Goal: Information Seeking & Learning: Find specific fact

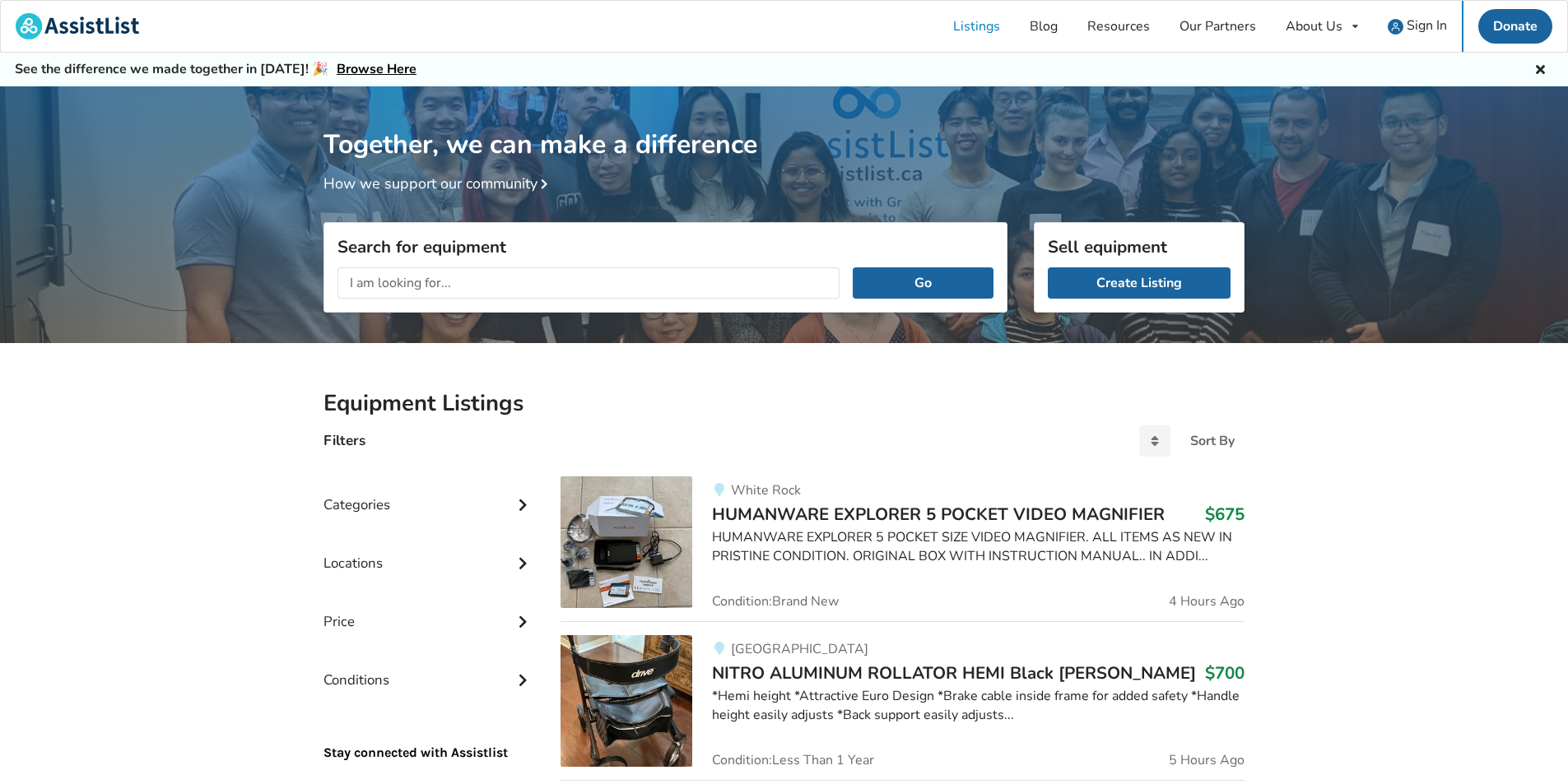
scroll to position [87, 0]
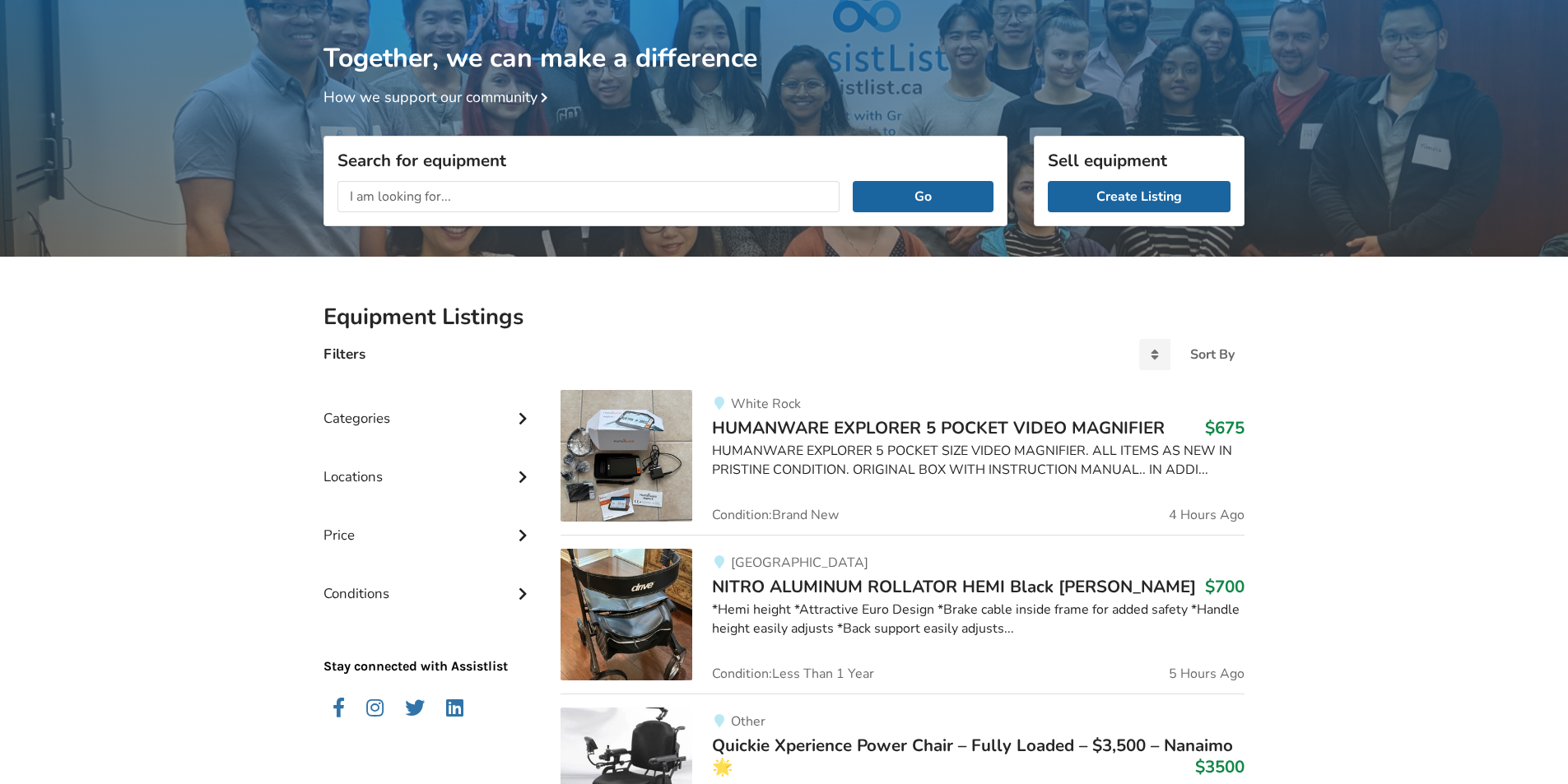
click at [500, 197] on input "text" at bounding box center [589, 197] width 502 height 32
type input "d"
click at [853, 181] on button "Go" at bounding box center [923, 197] width 141 height 32
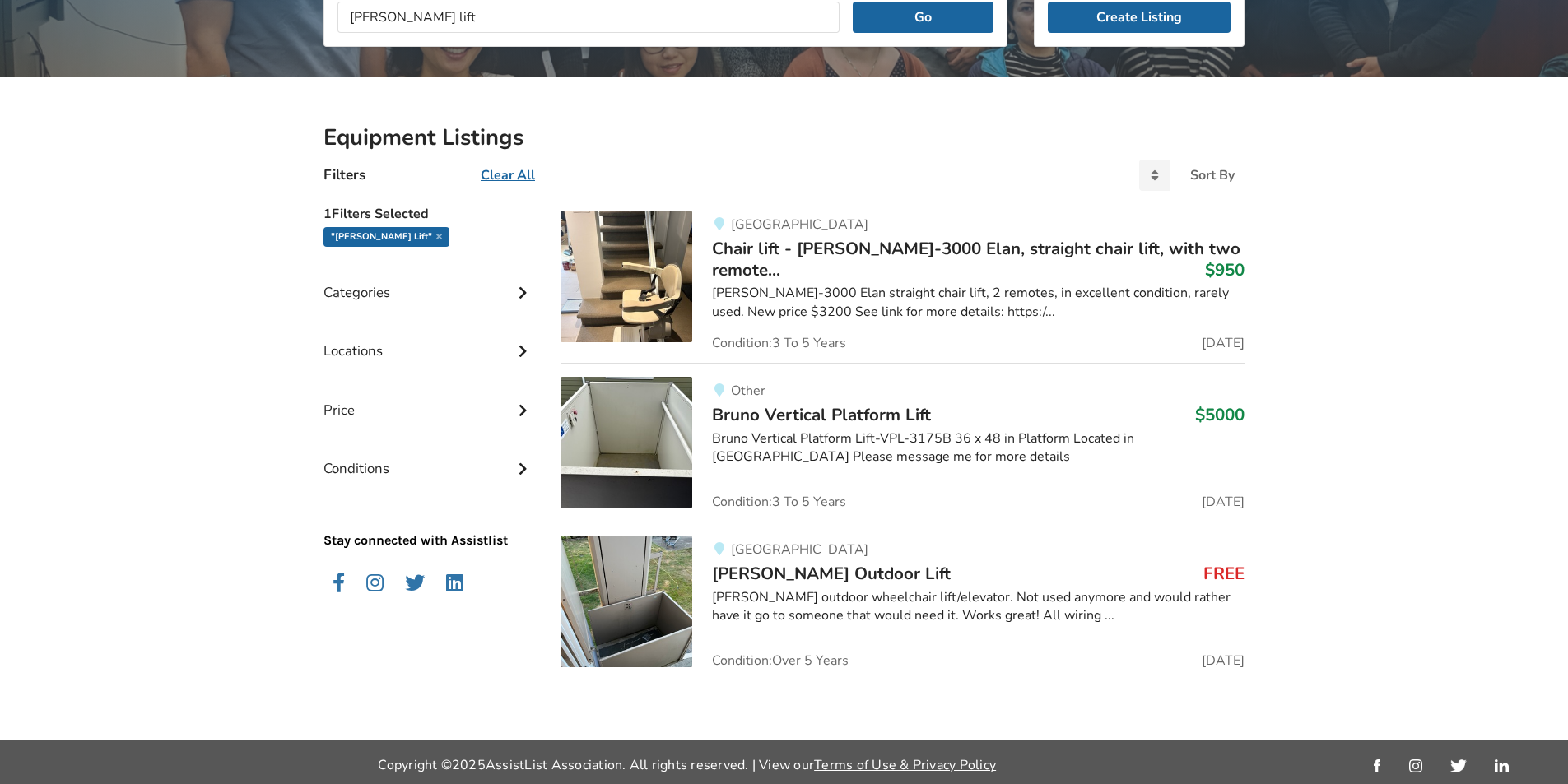
scroll to position [270, 0]
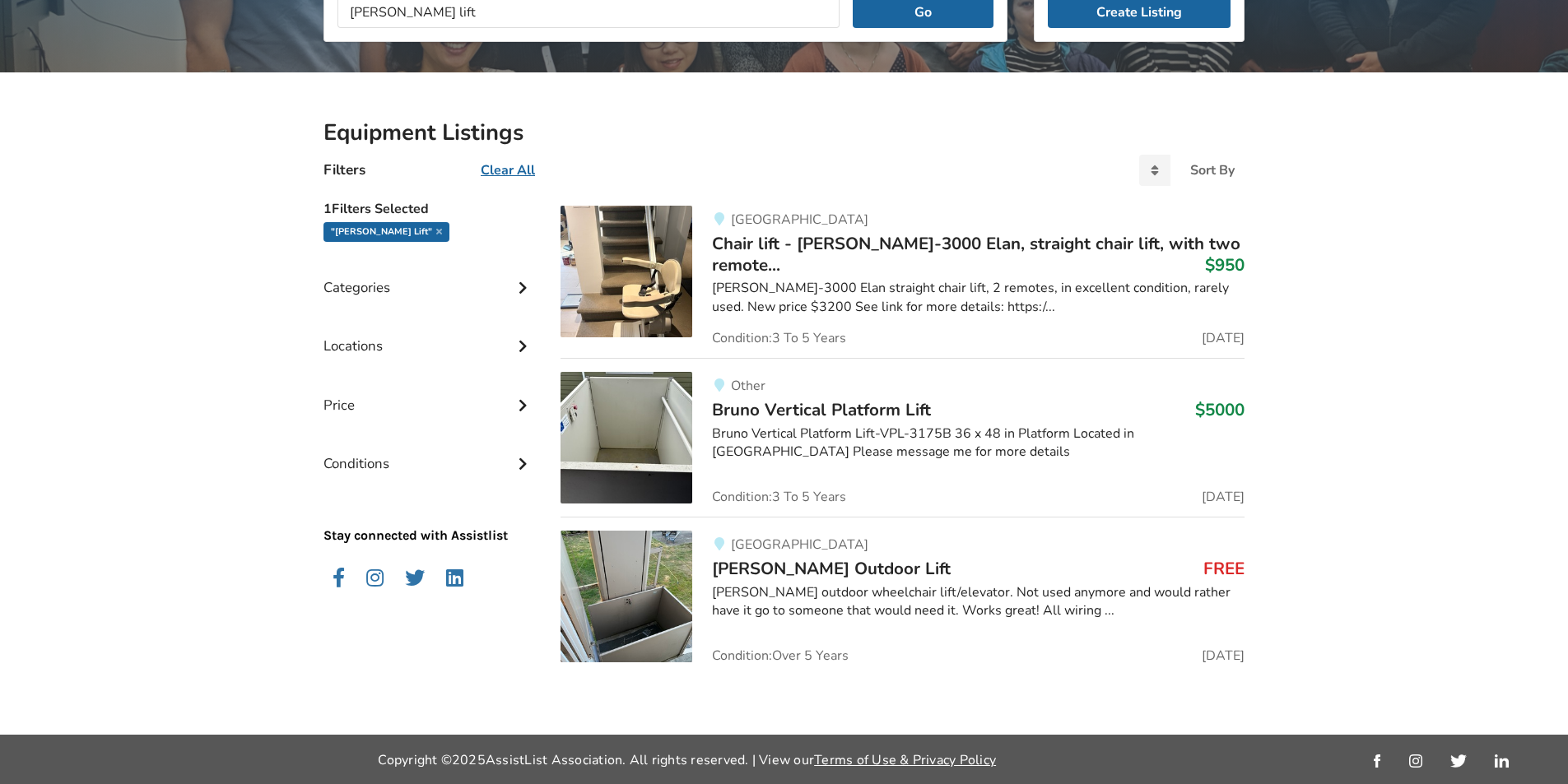
click at [414, 9] on input "[PERSON_NAME] lift" at bounding box center [589, 12] width 502 height 32
type input "bruno stairlift"
click at [853, 0] on button "Go" at bounding box center [923, 12] width 141 height 32
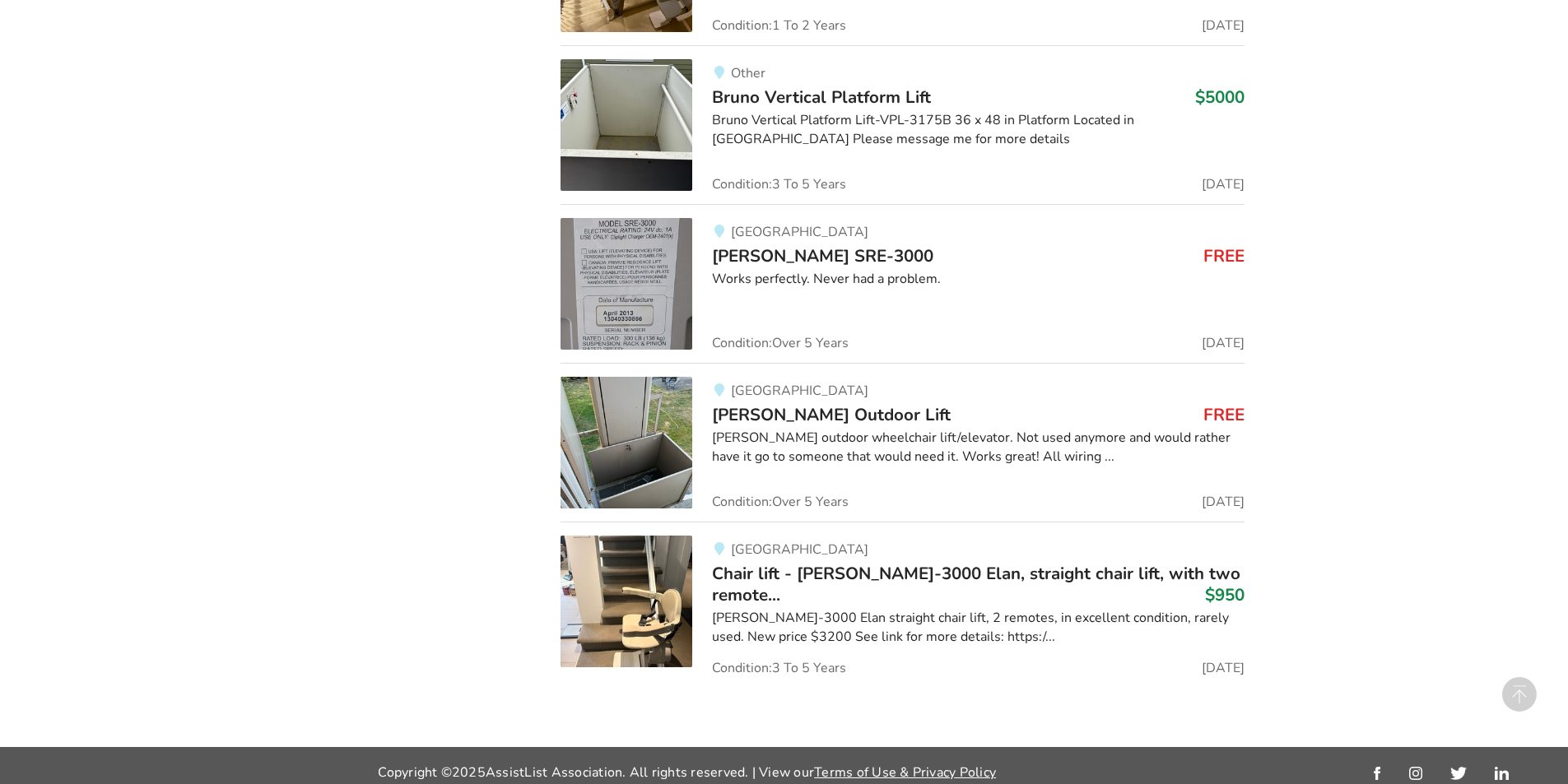
scroll to position [1555, 0]
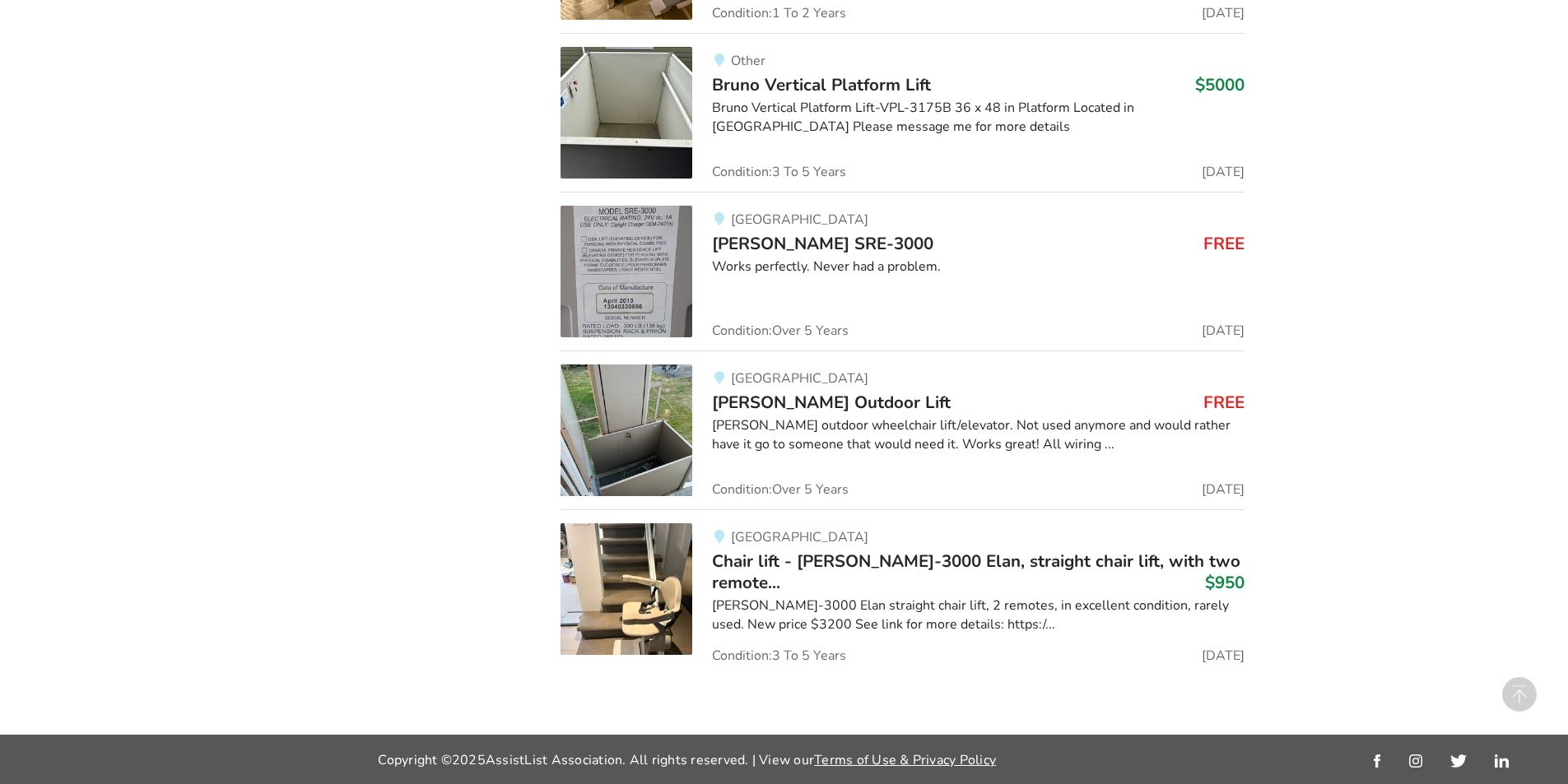
click at [806, 451] on div "[PERSON_NAME] outdoor wheelchair lift/elevator. Not used anymore and would rath…" at bounding box center [978, 435] width 533 height 38
